Goal: Task Accomplishment & Management: Complete application form

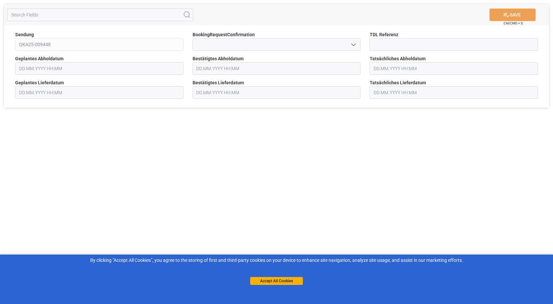
type input "[DATE] 00:00"
click at [274, 281] on button "Accept All Cookies" at bounding box center [276, 281] width 53 height 8
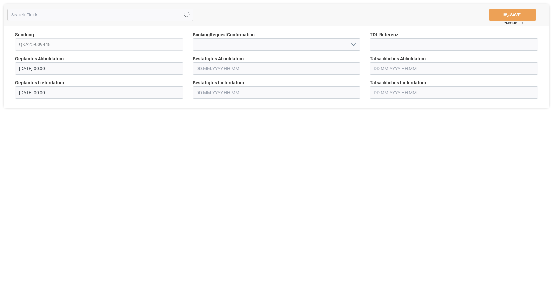
click at [385, 38] on span "TDL Referenz" at bounding box center [383, 34] width 29 height 7
click at [380, 43] on input at bounding box center [453, 44] width 168 height 13
click at [93, 11] on input "text" at bounding box center [100, 15] width 186 height 13
click at [392, 41] on input at bounding box center [453, 44] width 168 height 13
click at [286, 43] on input at bounding box center [276, 44] width 168 height 13
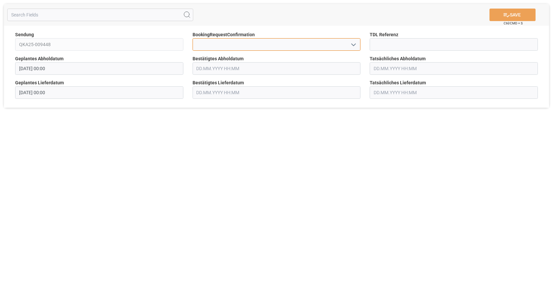
click at [346, 44] on input at bounding box center [276, 44] width 168 height 13
click at [359, 45] on input at bounding box center [276, 44] width 168 height 13
click at [353, 47] on icon "open menu" at bounding box center [353, 45] width 8 height 8
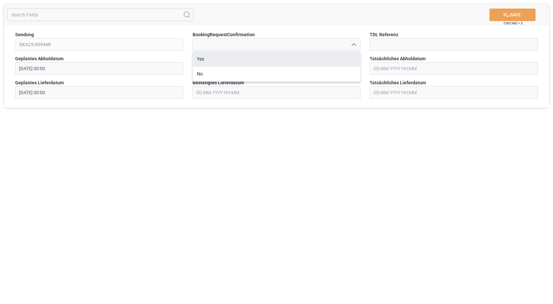
click at [283, 64] on div "Yes" at bounding box center [276, 59] width 167 height 15
type input "Yes"
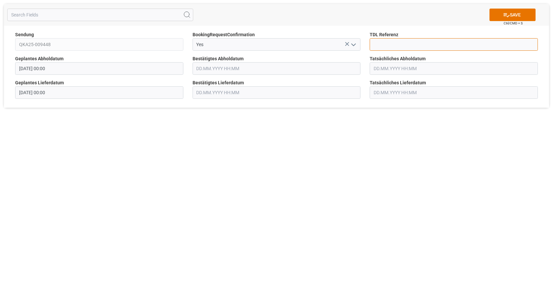
click at [393, 46] on input at bounding box center [453, 44] width 168 height 13
click at [285, 124] on div "SAVE Ctrl/CMD + S Sendung QKA25-009448 BookingRequestConfirmation Yes TDL Refer…" at bounding box center [276, 152] width 553 height 304
click at [72, 15] on input "text" at bounding box center [100, 15] width 186 height 13
click at [401, 44] on input at bounding box center [453, 44] width 168 height 13
click at [188, 17] on circle at bounding box center [186, 14] width 5 height 5
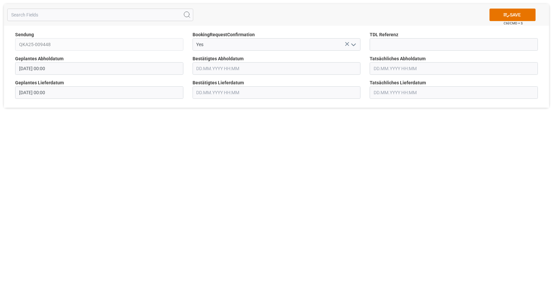
click at [389, 52] on div "TDL Referenz" at bounding box center [453, 41] width 177 height 24
click at [389, 45] on input at bounding box center [453, 44] width 168 height 13
